Goal: Task Accomplishment & Management: Manage account settings

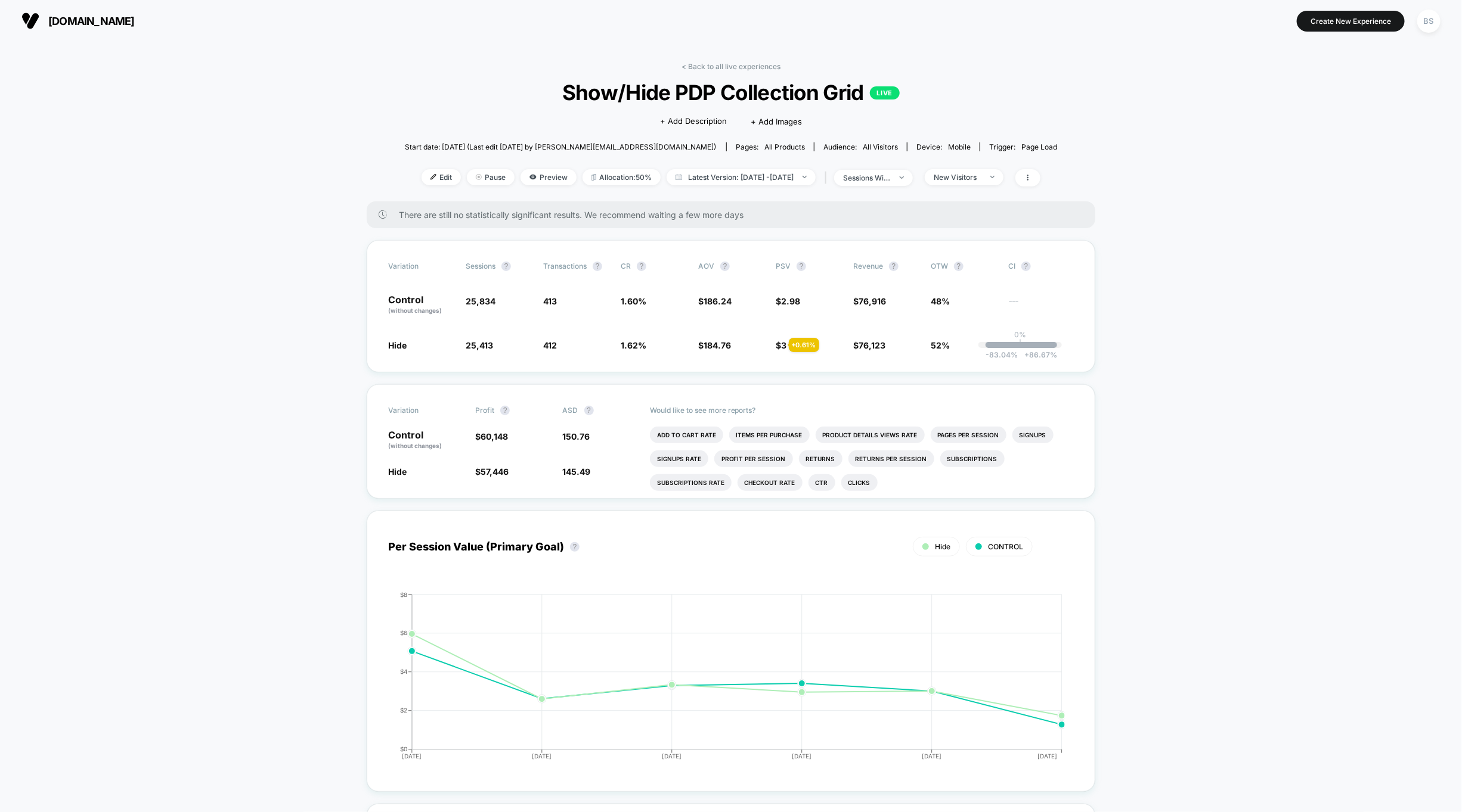
click at [723, 73] on div "< Back to all live experiences Show/Hide PDP Collection Grid LIVE Click to edit…" at bounding box center [731, 131] width 653 height 139
click at [723, 65] on link "< Back to all live experiences" at bounding box center [731, 66] width 99 height 9
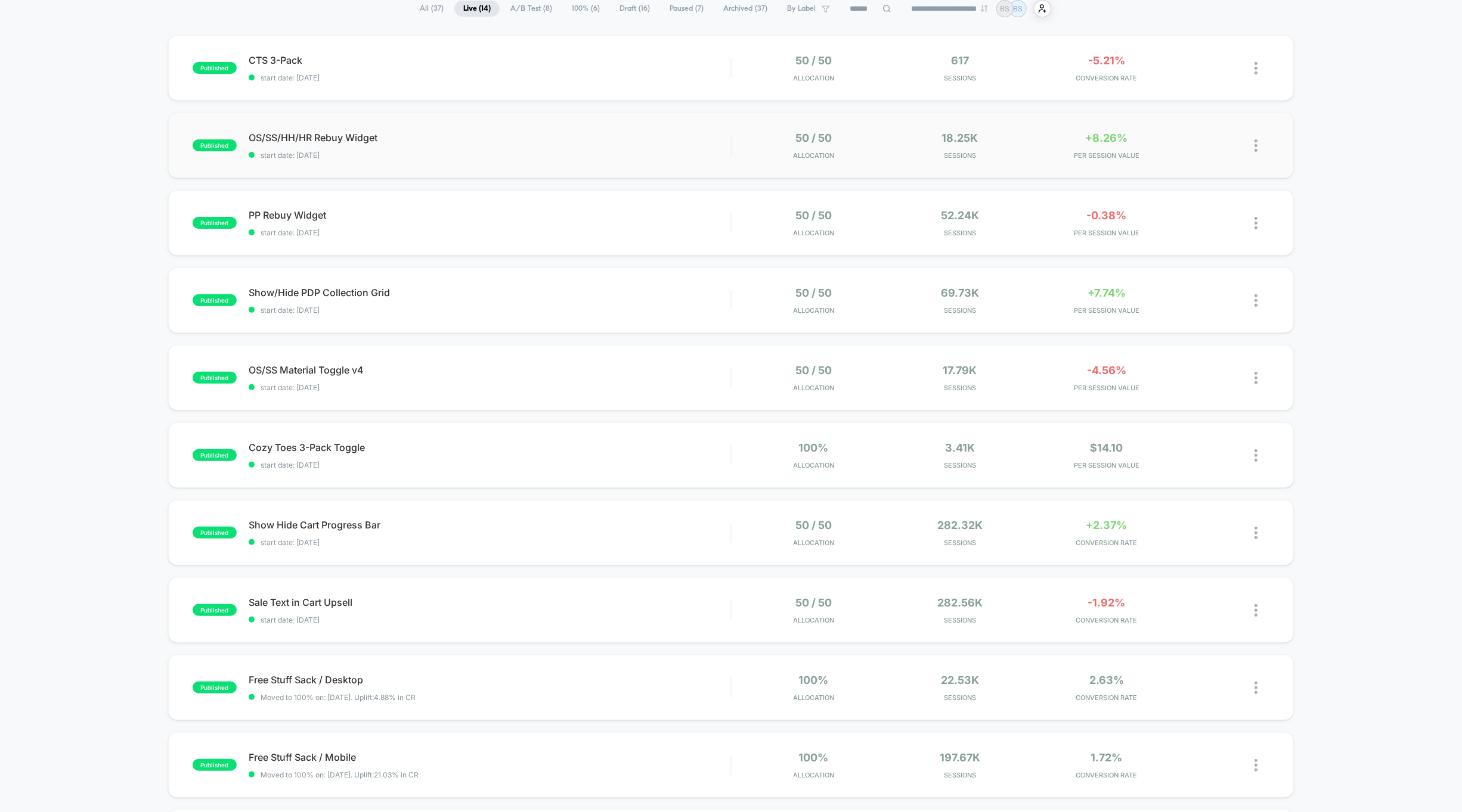
scroll to position [150, 0]
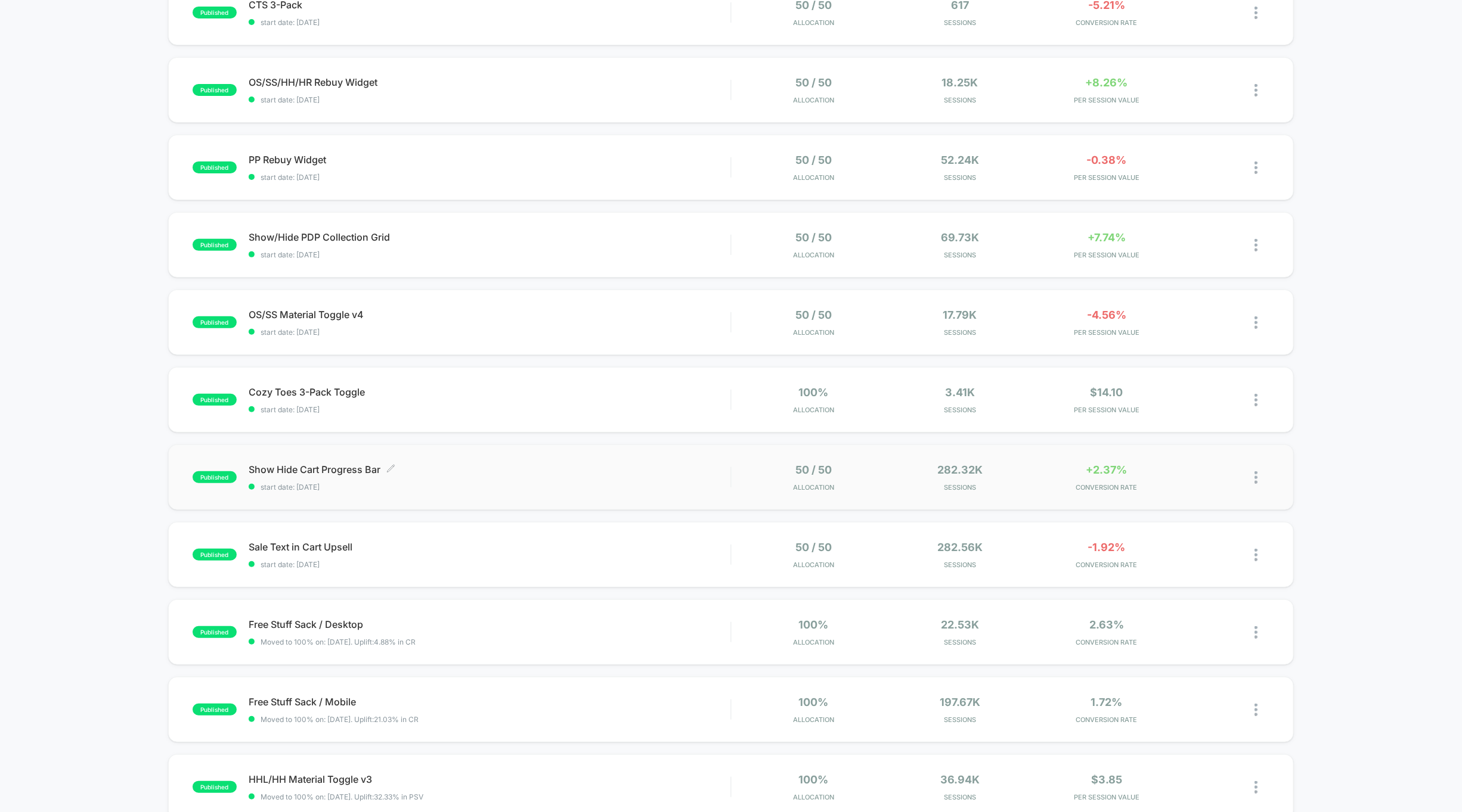
click at [683, 491] on span "start date: [DATE]" at bounding box center [489, 488] width 481 height 9
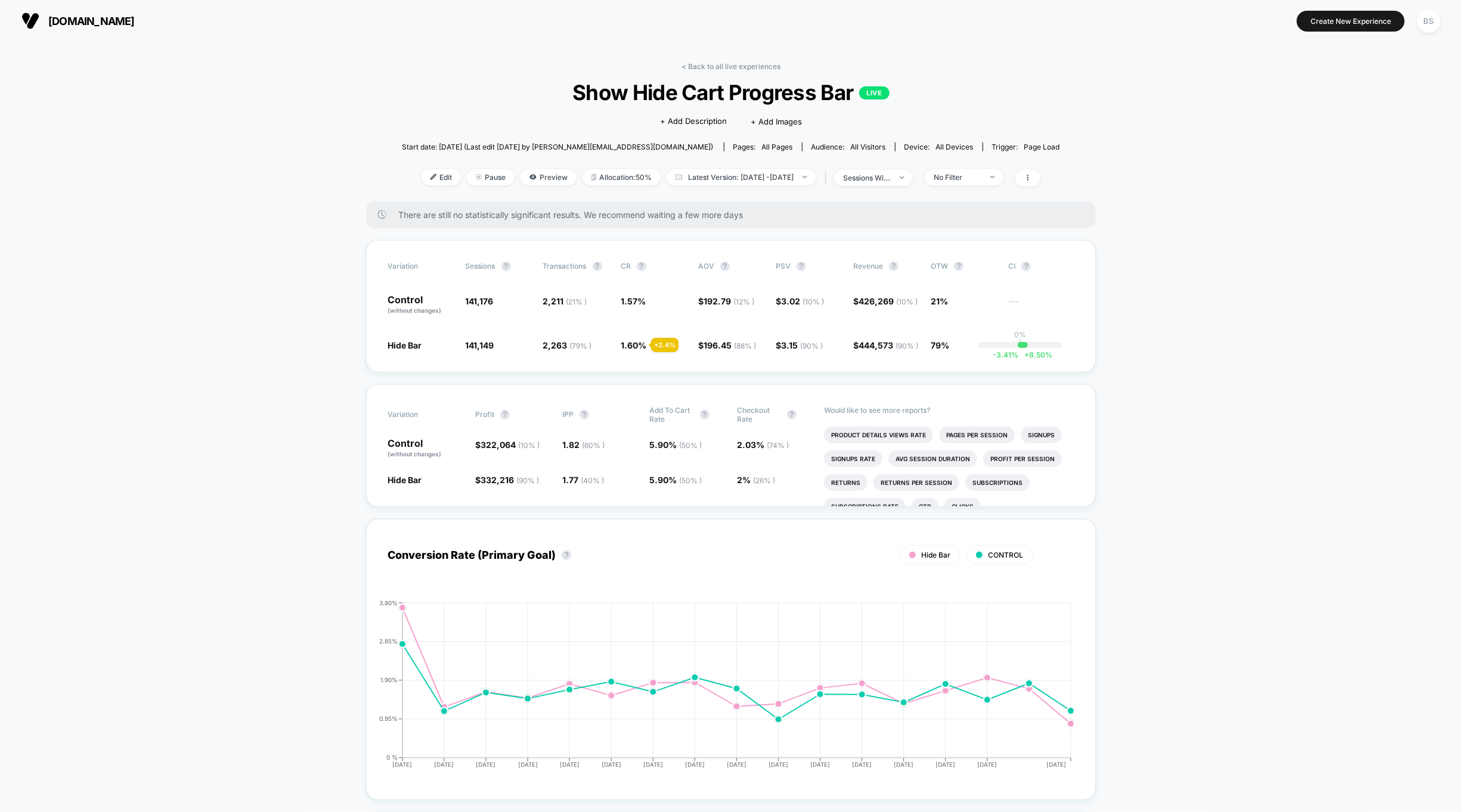
click at [704, 70] on link "< Back to all live experiences" at bounding box center [731, 66] width 99 height 9
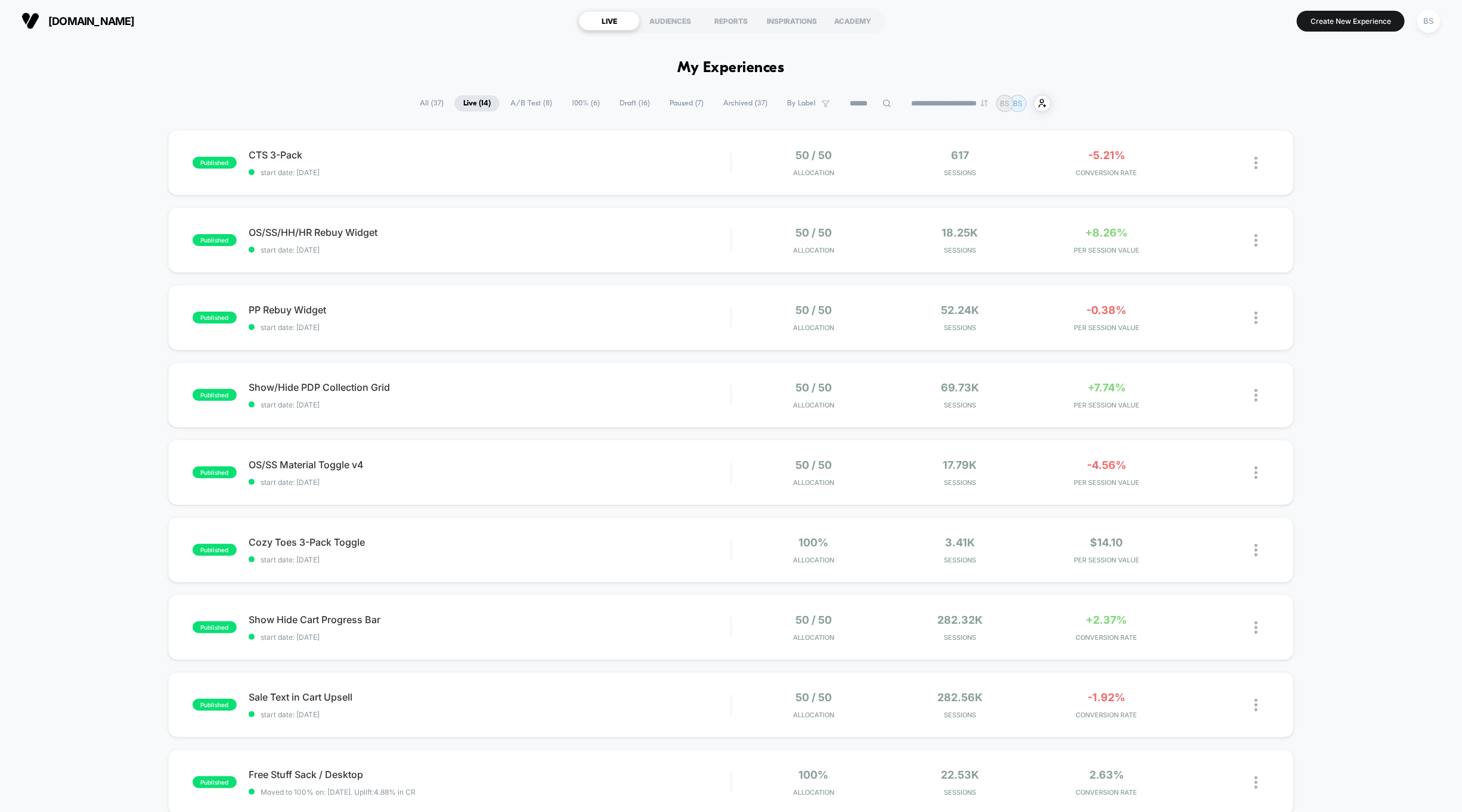
click at [522, 109] on span "A/B Test ( 8 )" at bounding box center [531, 103] width 59 height 16
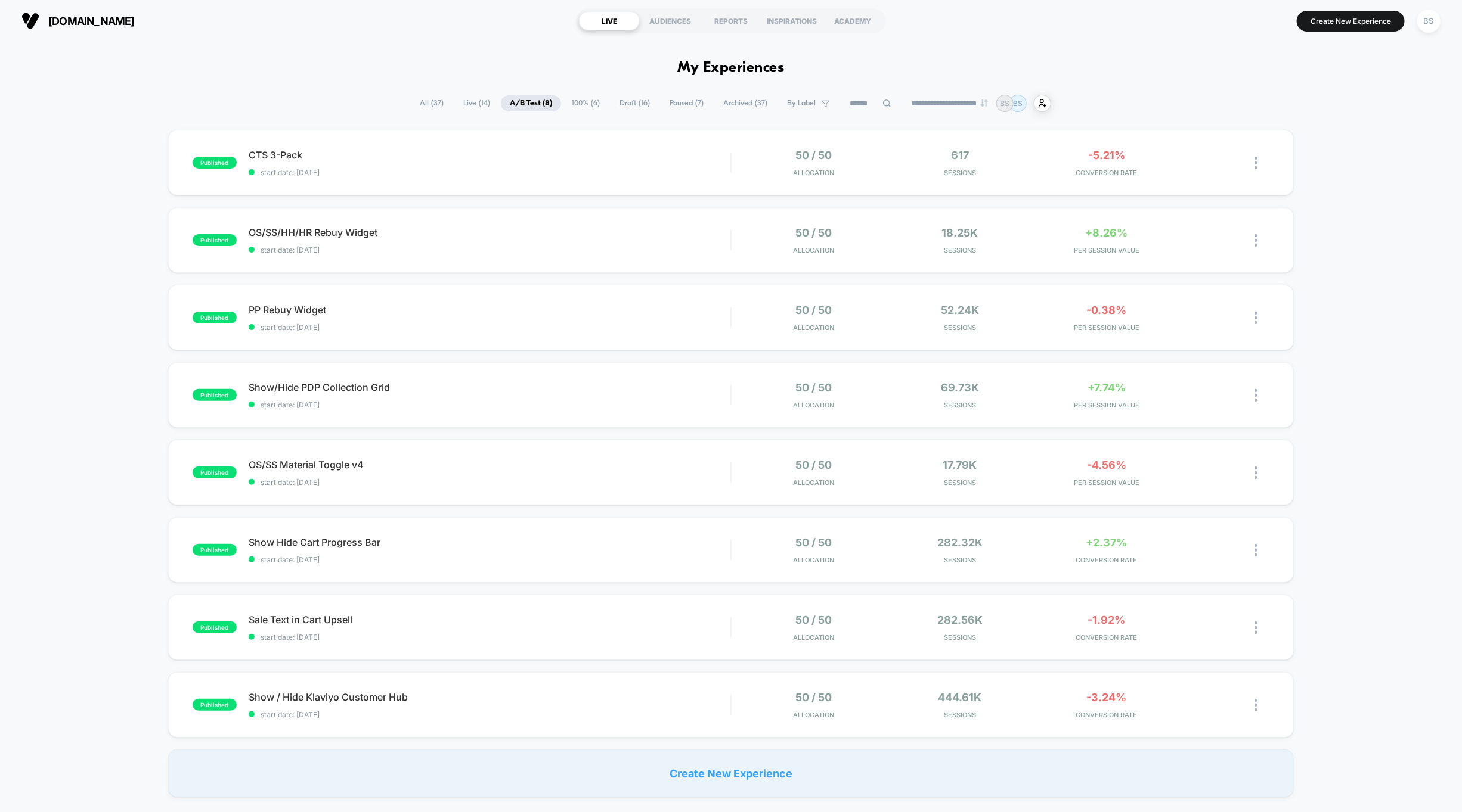
click at [616, 105] on span "Draft ( 16 )" at bounding box center [634, 103] width 48 height 16
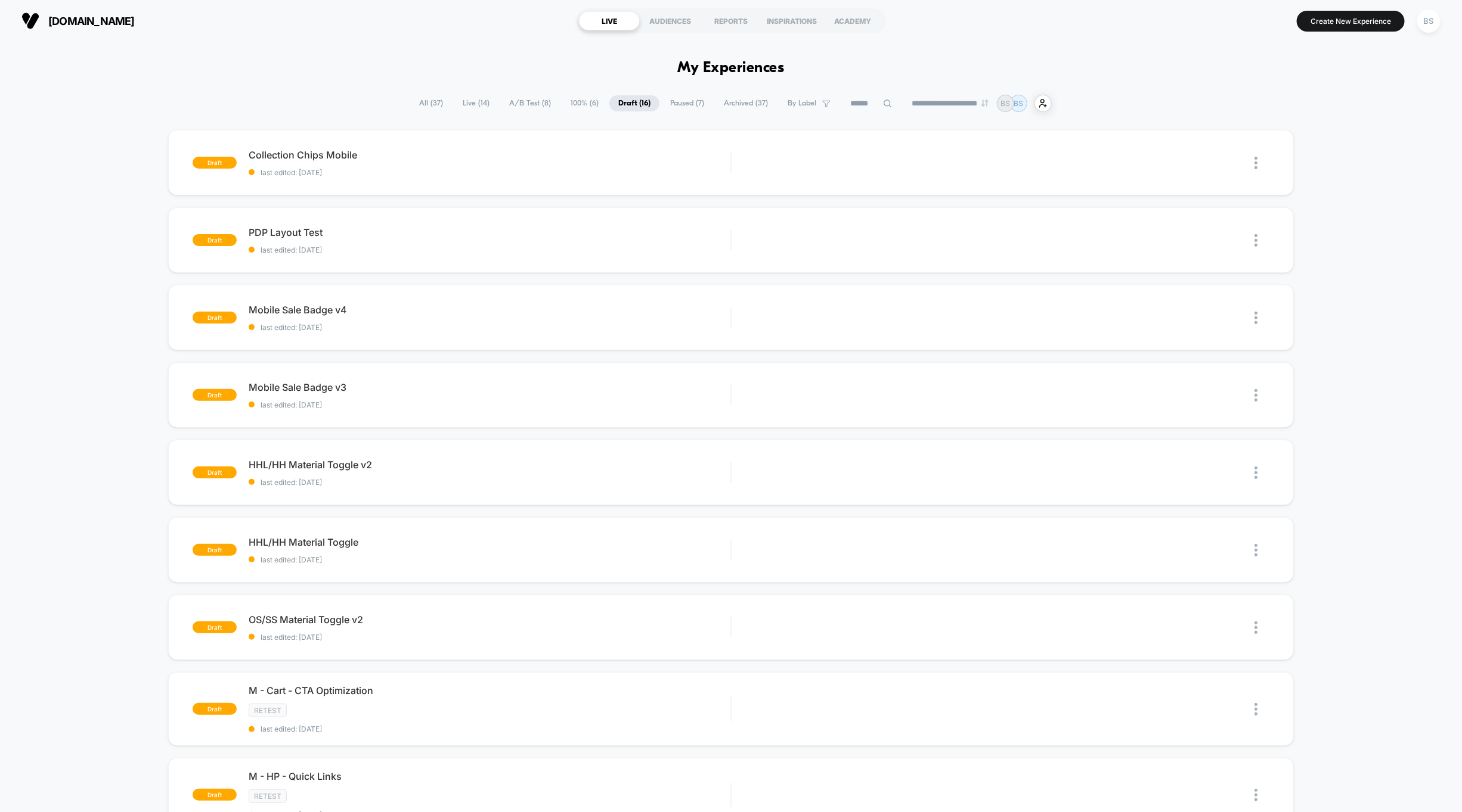
click at [577, 107] on span "100% ( 6 )" at bounding box center [584, 103] width 46 height 16
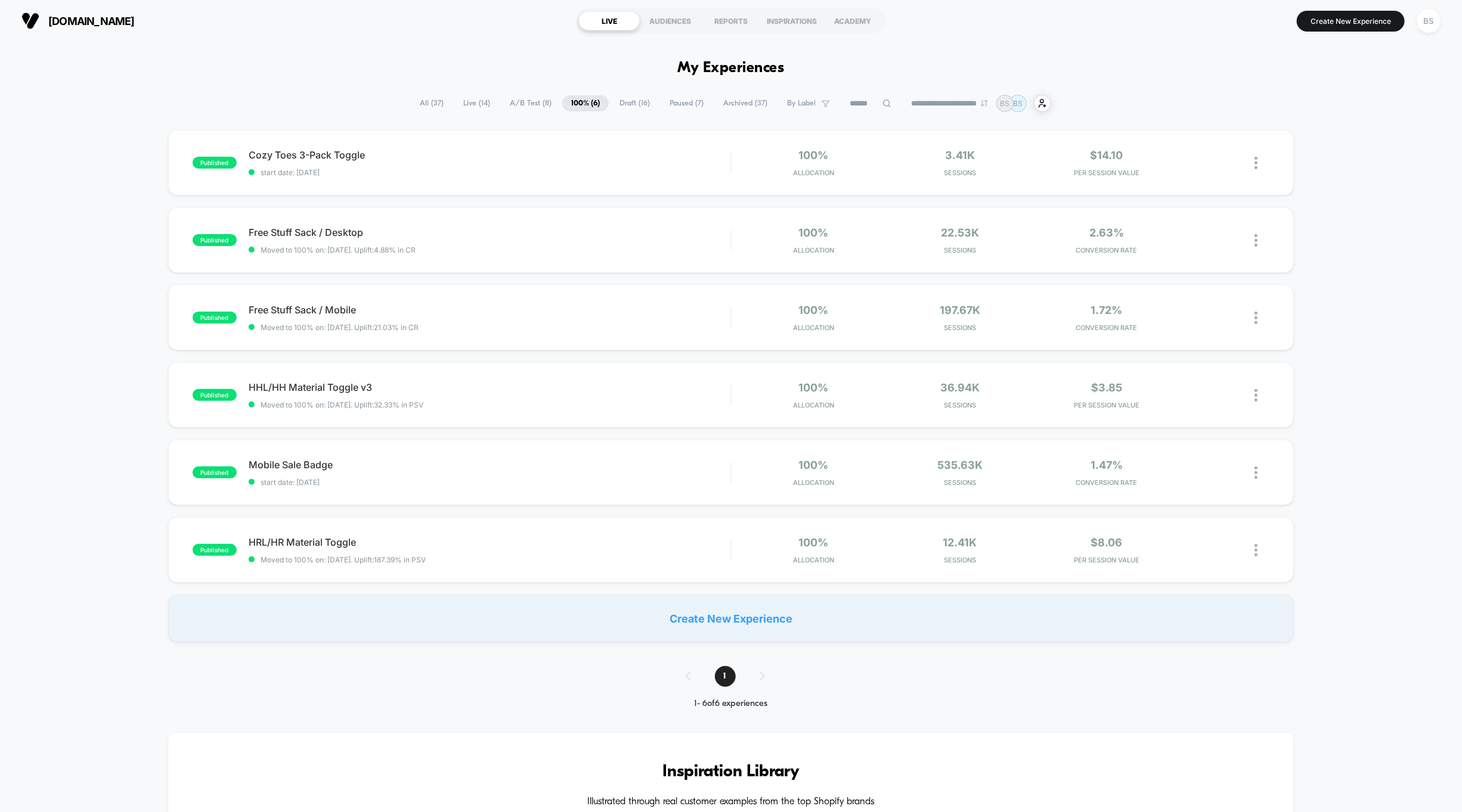
click at [533, 100] on span "A/B Test ( 8 )" at bounding box center [530, 103] width 59 height 16
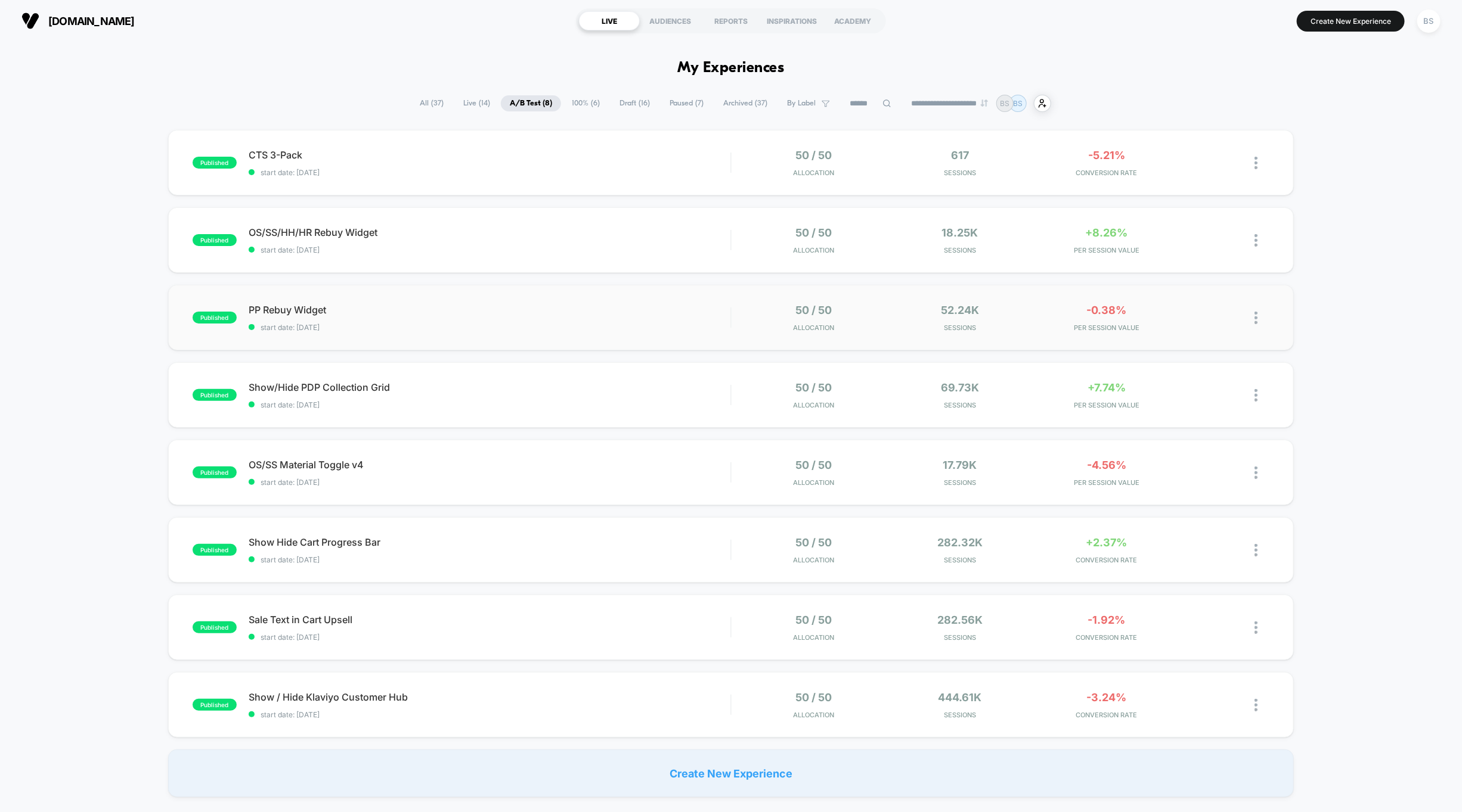
click at [657, 344] on div "published PP Rebuy Widget start date: [DATE] 50 / 50 Allocation 52.24k Sessions…" at bounding box center [731, 318] width 1125 height 66
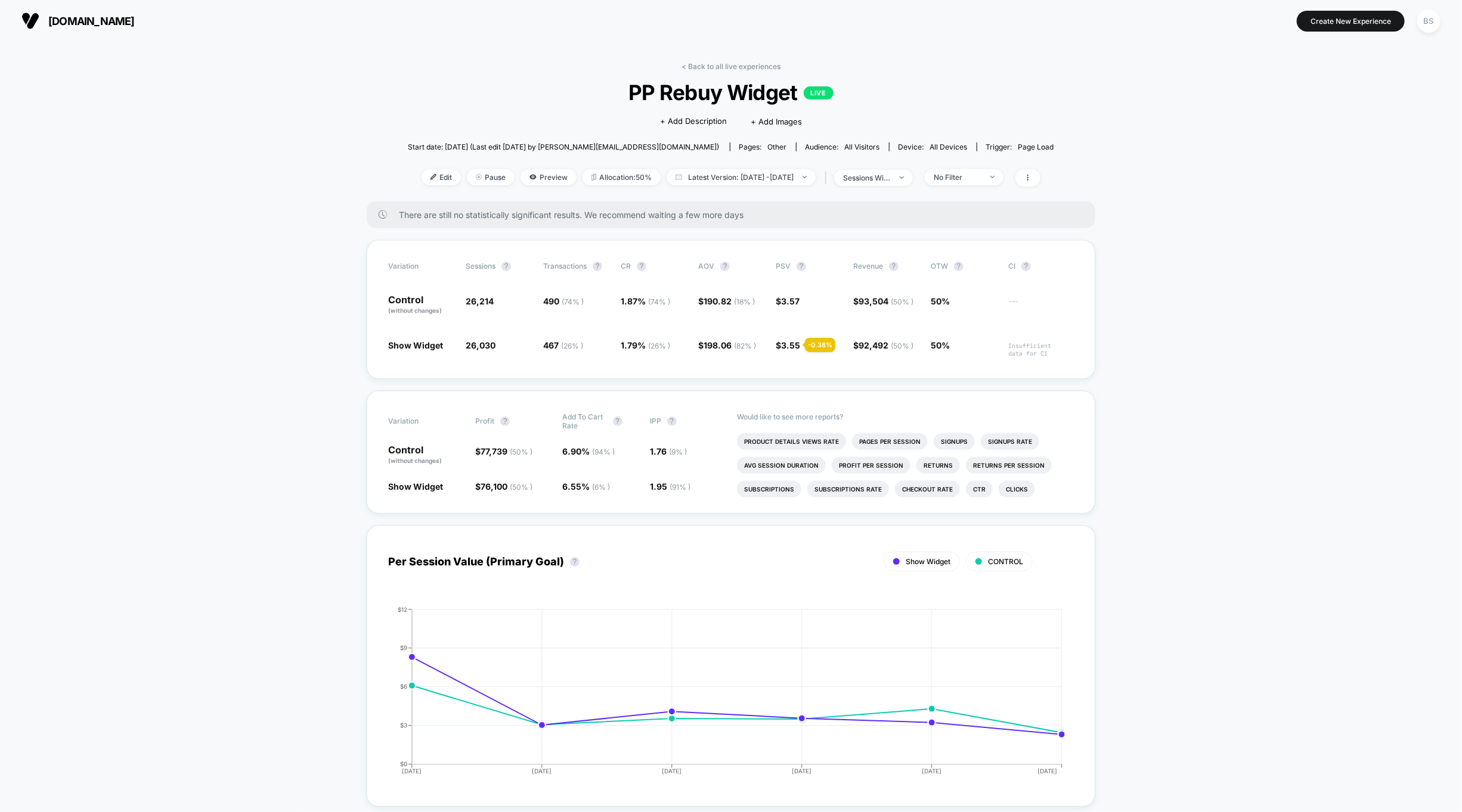
click at [693, 64] on link "< Back to all live experiences" at bounding box center [731, 66] width 99 height 9
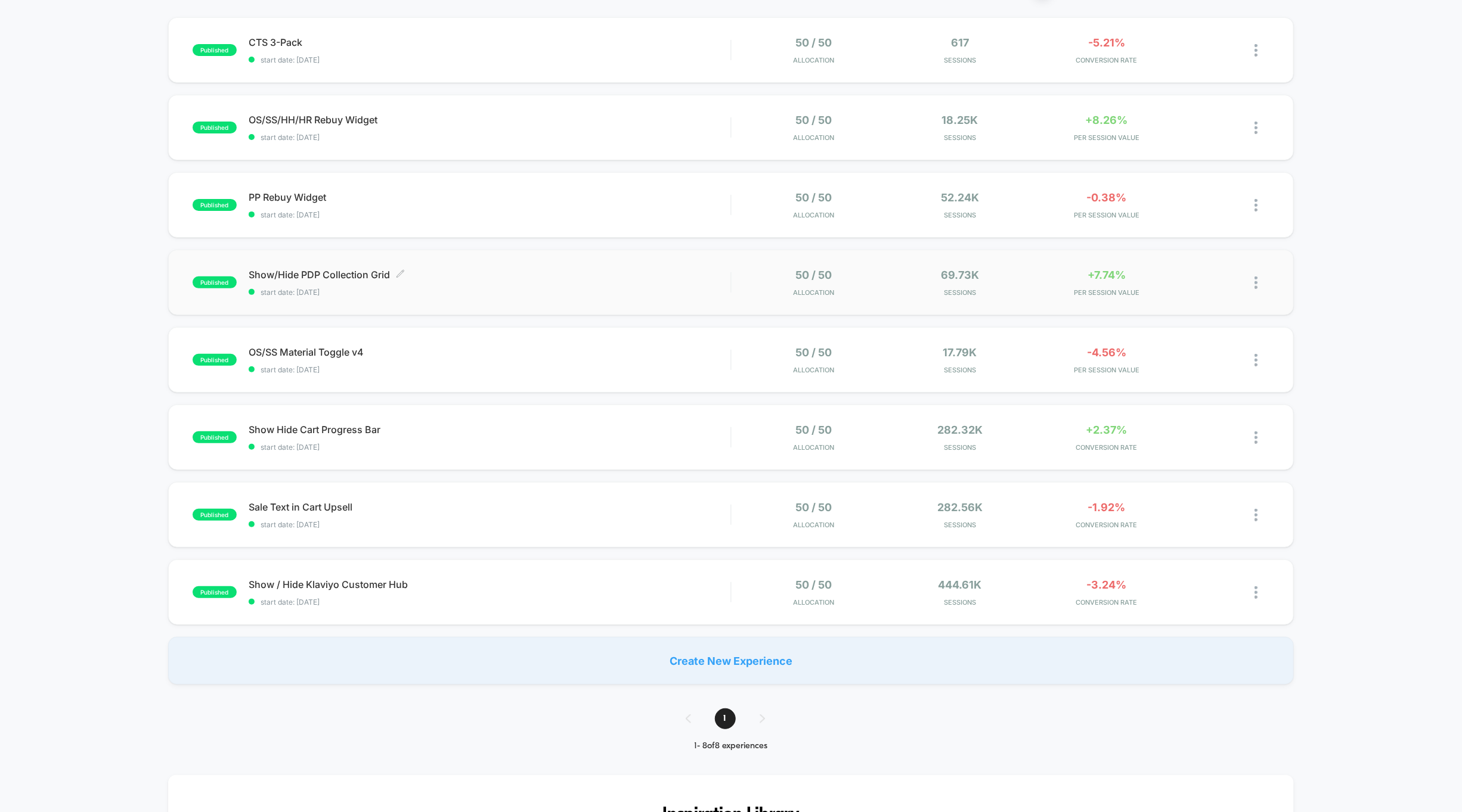
scroll to position [120, 0]
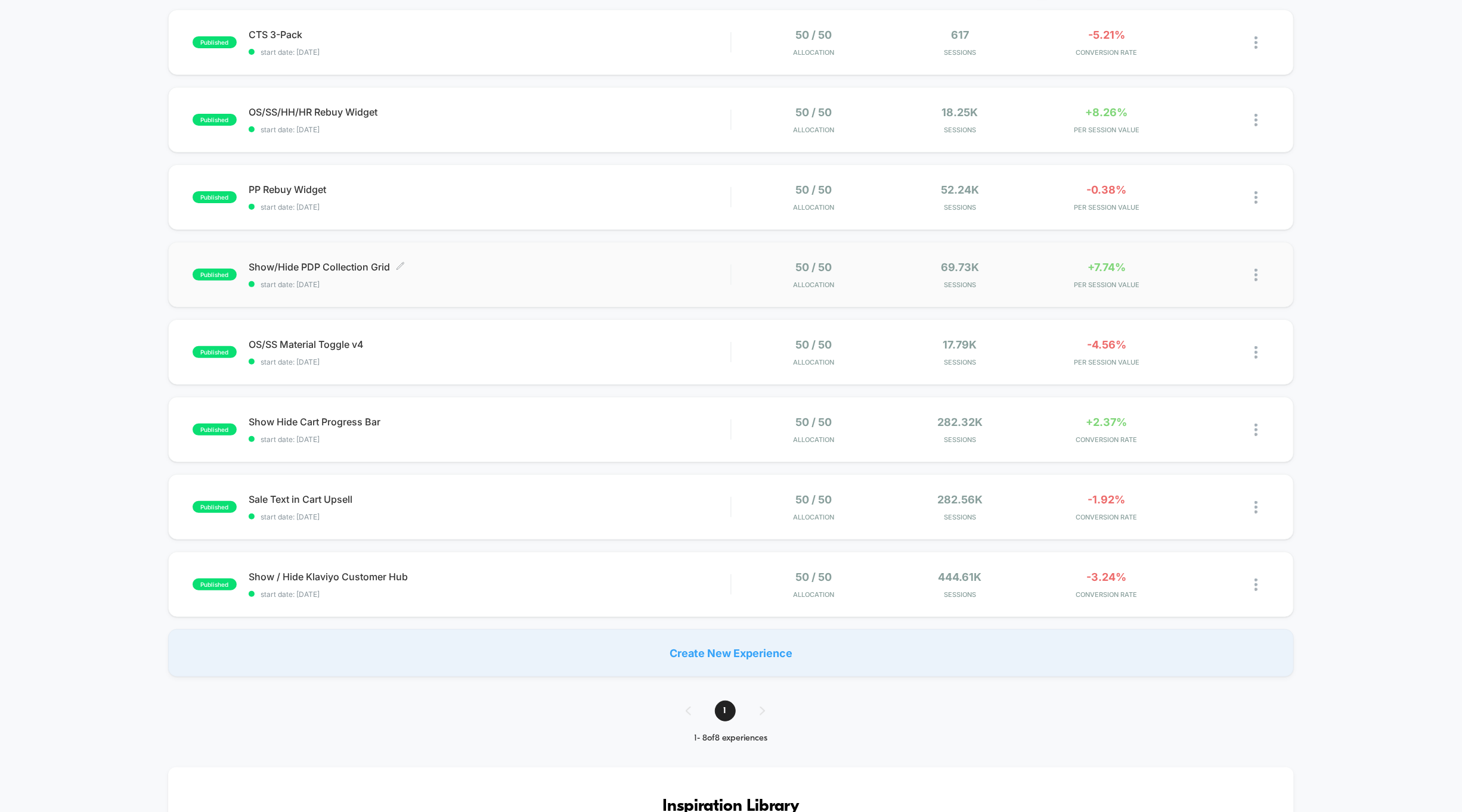
click at [693, 283] on span "start date: [DATE]" at bounding box center [489, 285] width 481 height 9
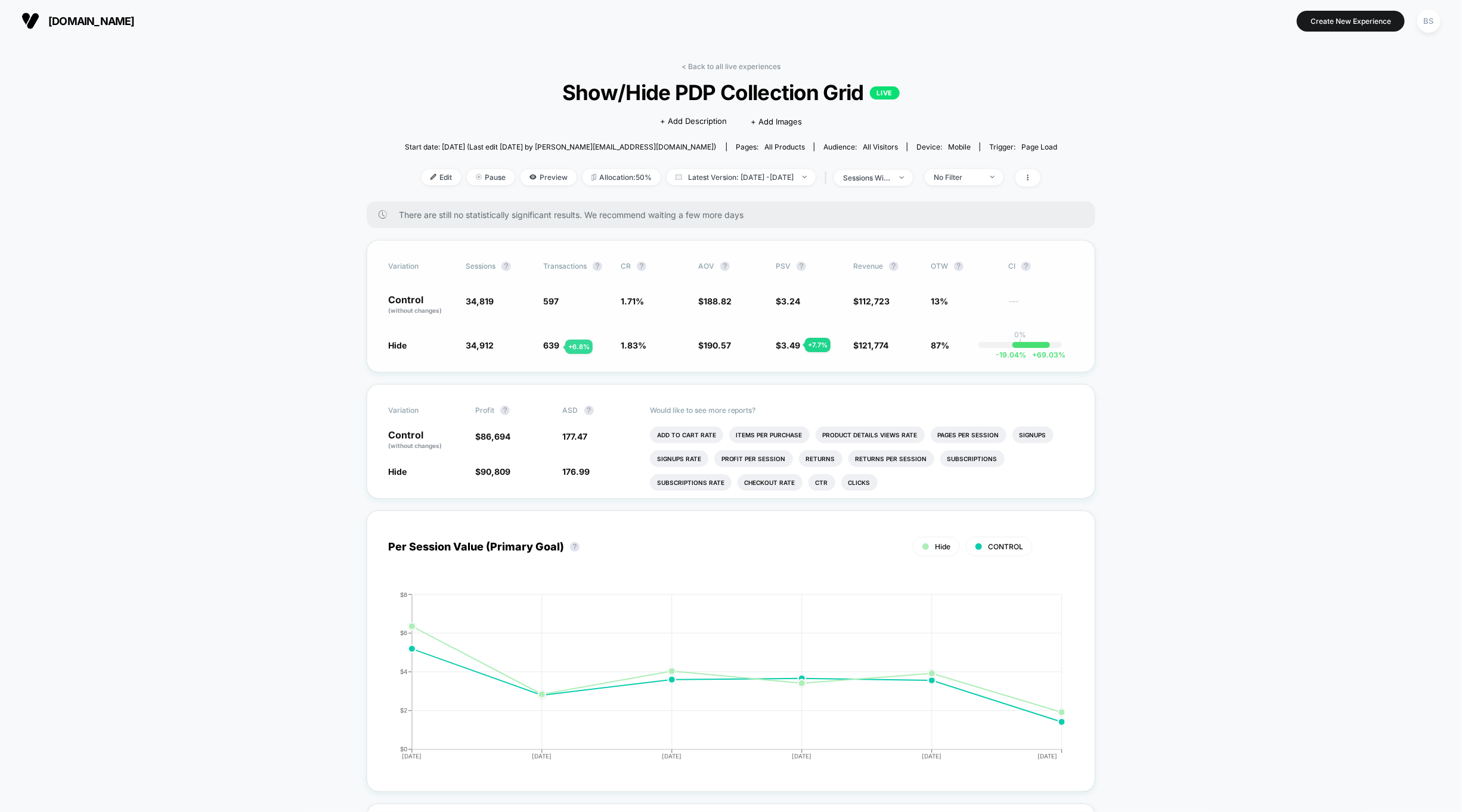
click at [551, 347] on span "639" at bounding box center [551, 345] width 16 height 10
click at [1004, 168] on div "< Back to all live experiences Show/Hide PDP Collection Grid LIVE Click to edit…" at bounding box center [731, 131] width 653 height 139
click at [1004, 185] on div "Edit Pause Preview Allocation: 50% Latest Version: [DATE] - [DATE] | sessions w…" at bounding box center [731, 177] width 653 height 18
click at [993, 185] on div "Edit Pause Preview Allocation: 50% Latest Version: [DATE] - [DATE] | sessions w…" at bounding box center [731, 177] width 653 height 18
click at [981, 181] on div "No Filter" at bounding box center [957, 177] width 48 height 9
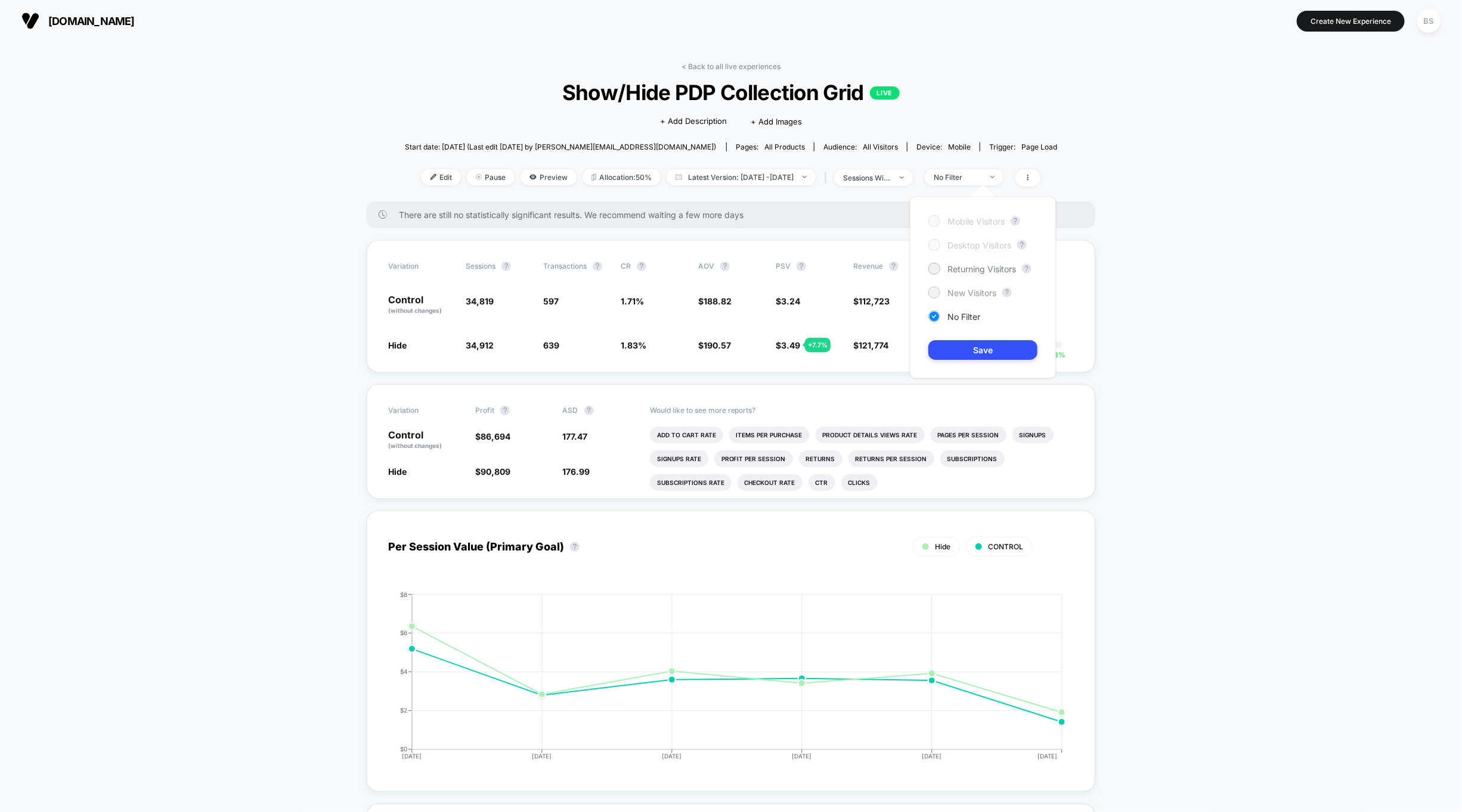
click at [968, 289] on span "New Visitors" at bounding box center [971, 293] width 49 height 10
click at [968, 347] on button "Save" at bounding box center [982, 350] width 109 height 20
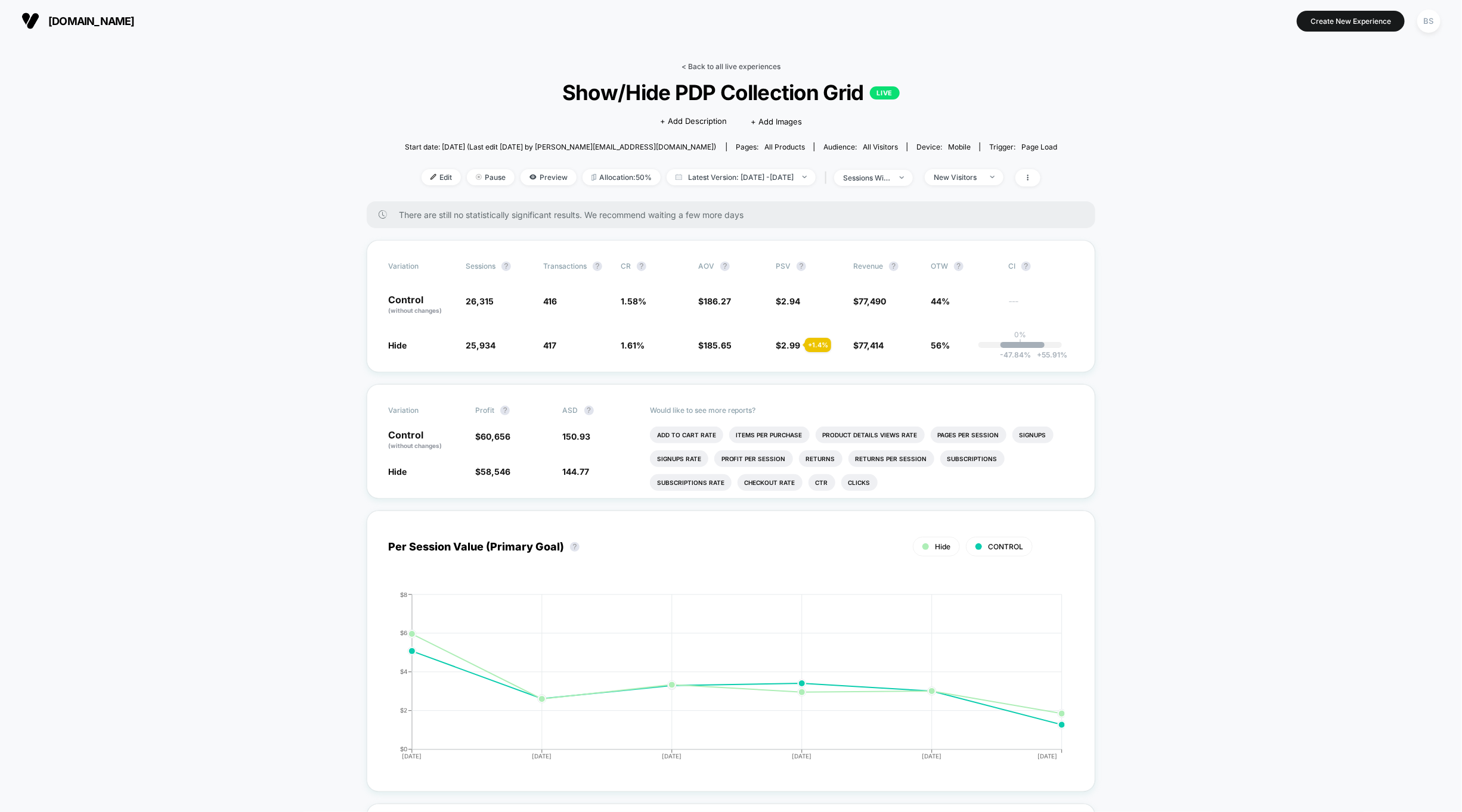
click at [742, 66] on link "< Back to all live experiences" at bounding box center [731, 66] width 99 height 9
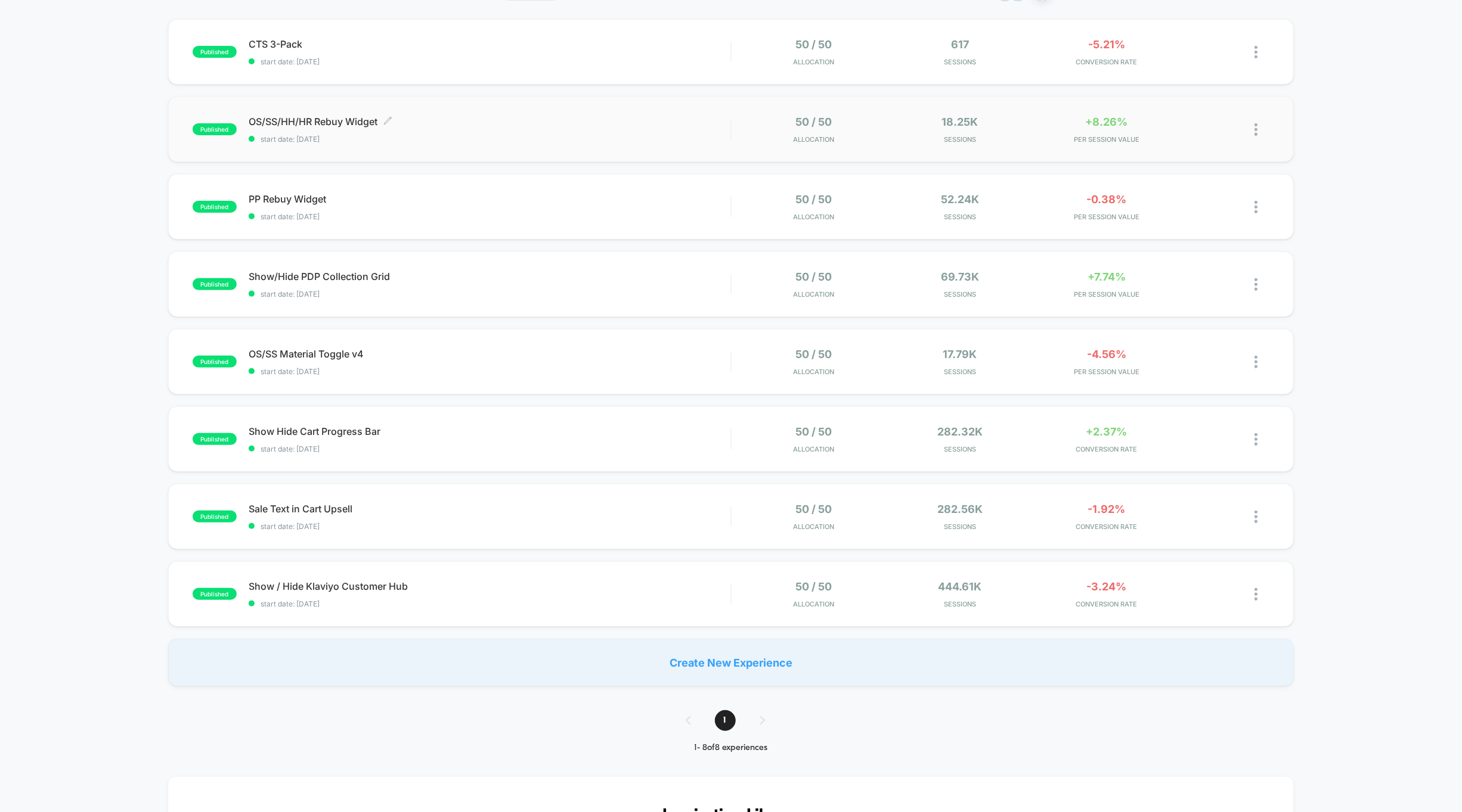
scroll to position [117, 0]
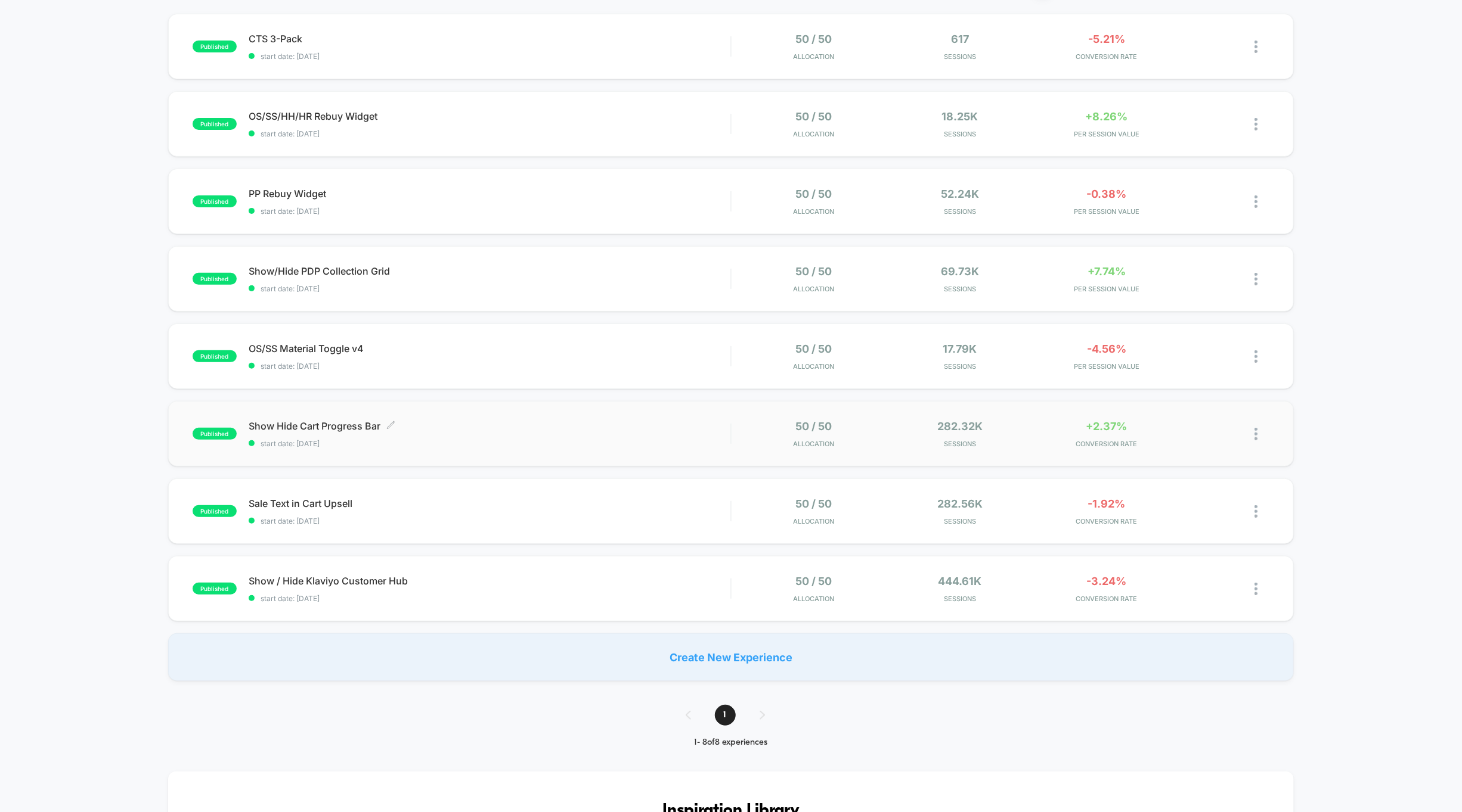
click at [633, 441] on span "start date: [DATE]" at bounding box center [489, 444] width 481 height 9
